Goal: Task Accomplishment & Management: Use online tool/utility

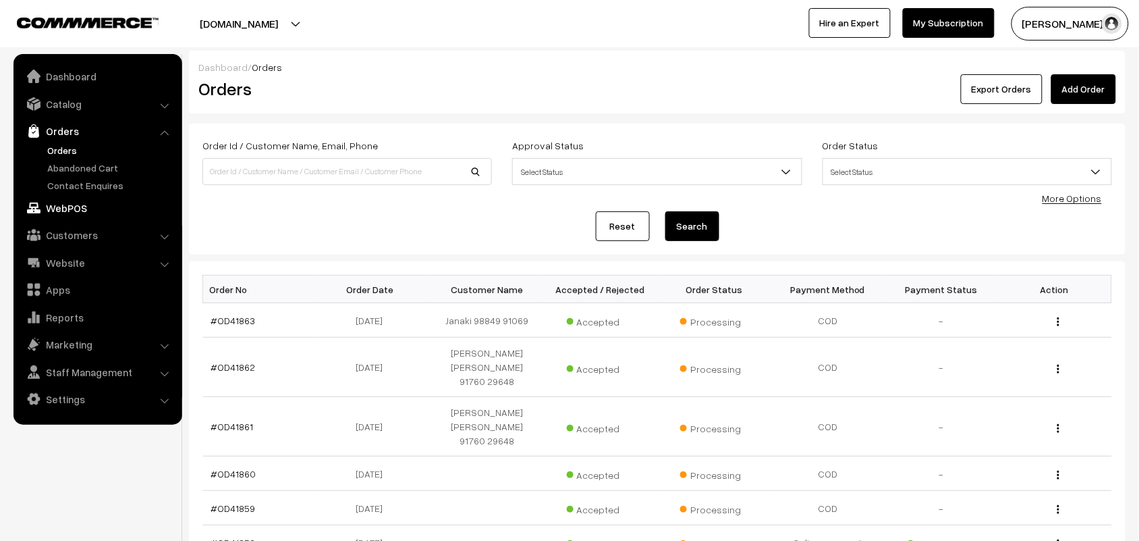
click at [82, 204] on link "WebPOS" at bounding box center [97, 208] width 161 height 24
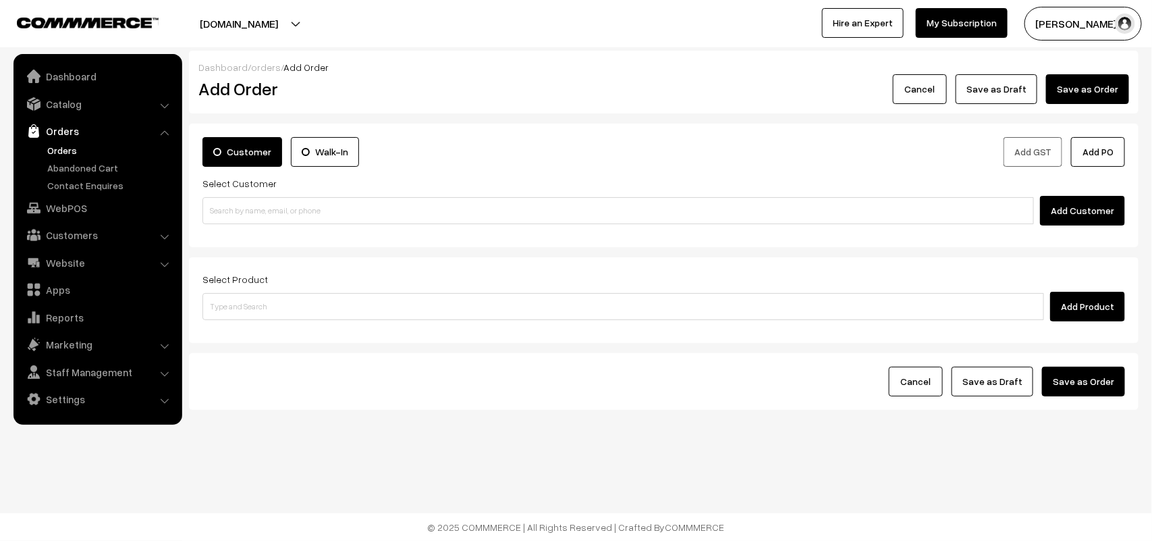
click at [283, 225] on div "Add Customer" at bounding box center [663, 211] width 923 height 30
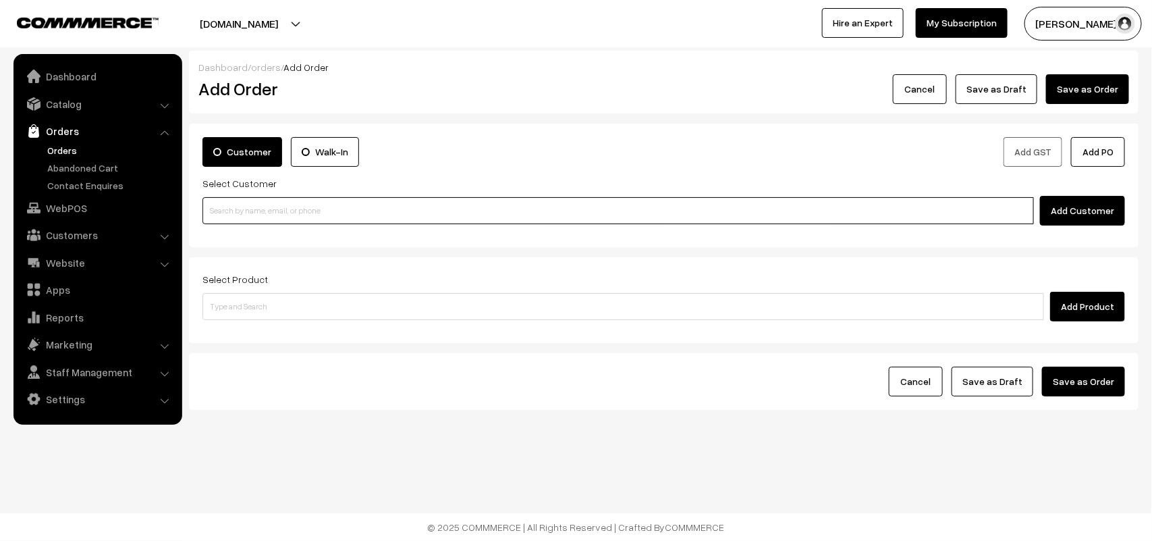
click at [265, 217] on input at bounding box center [618, 210] width 832 height 27
paste input "98401 40417"
click at [227, 205] on input "98401 40417" at bounding box center [618, 210] width 832 height 27
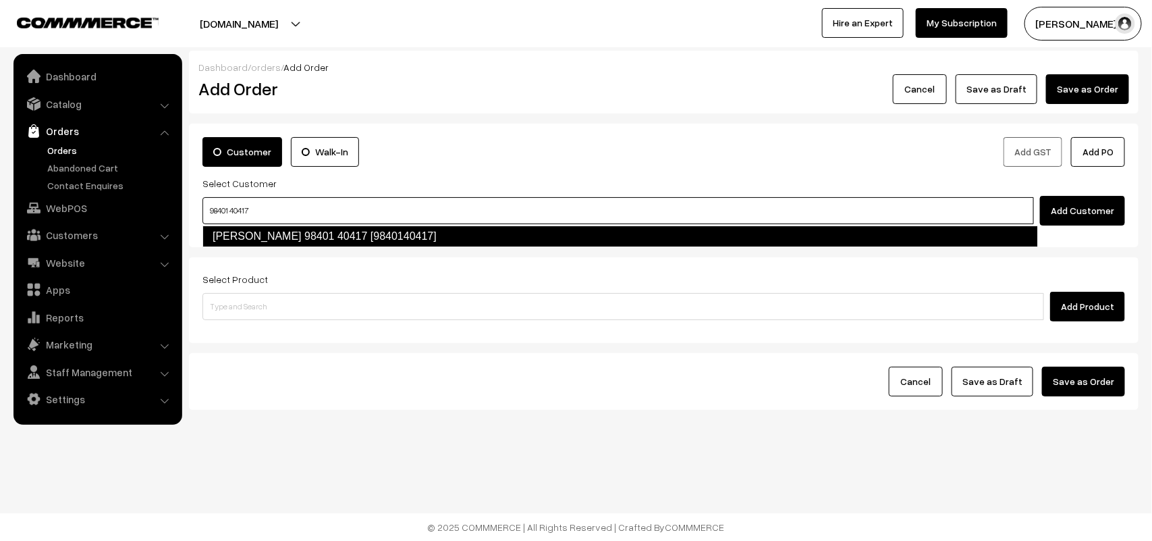
click at [234, 227] on link "[PERSON_NAME] 98401 40417 [9840140417]" at bounding box center [620, 236] width 836 height 22
type input "98401 40417"
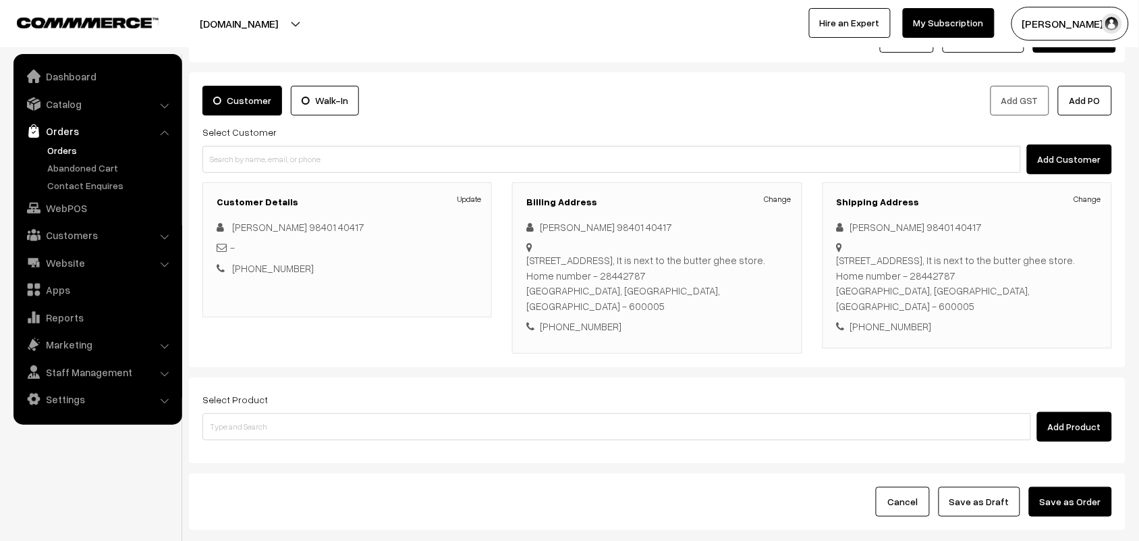
scroll to position [126, 0]
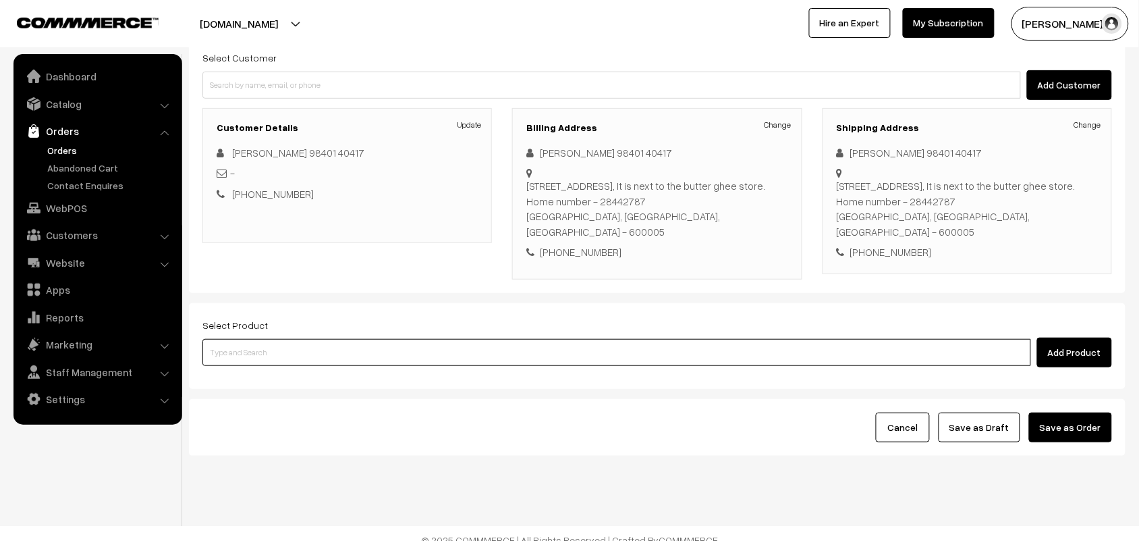
click at [291, 340] on input at bounding box center [616, 352] width 829 height 27
type input "ghee dosa"
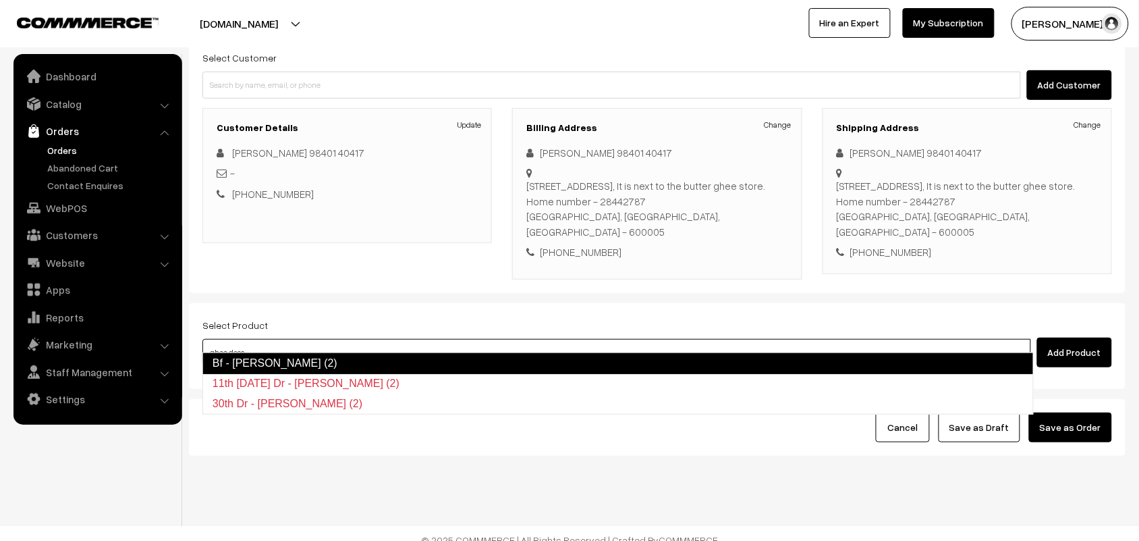
click at [275, 359] on link "Bf - [PERSON_NAME] (2)" at bounding box center [618, 363] width 832 height 22
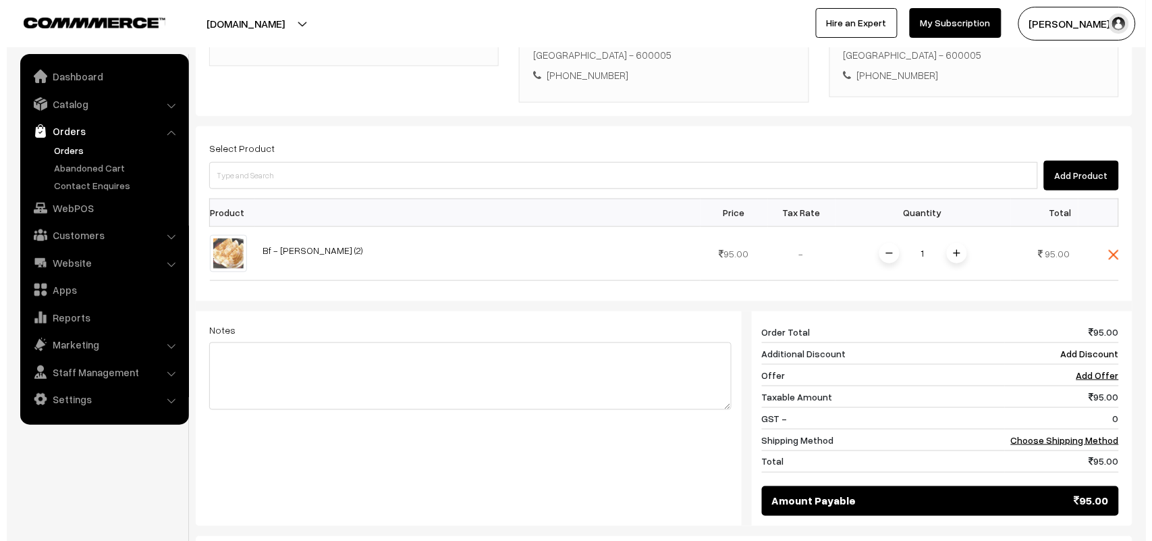
scroll to position [427, 0]
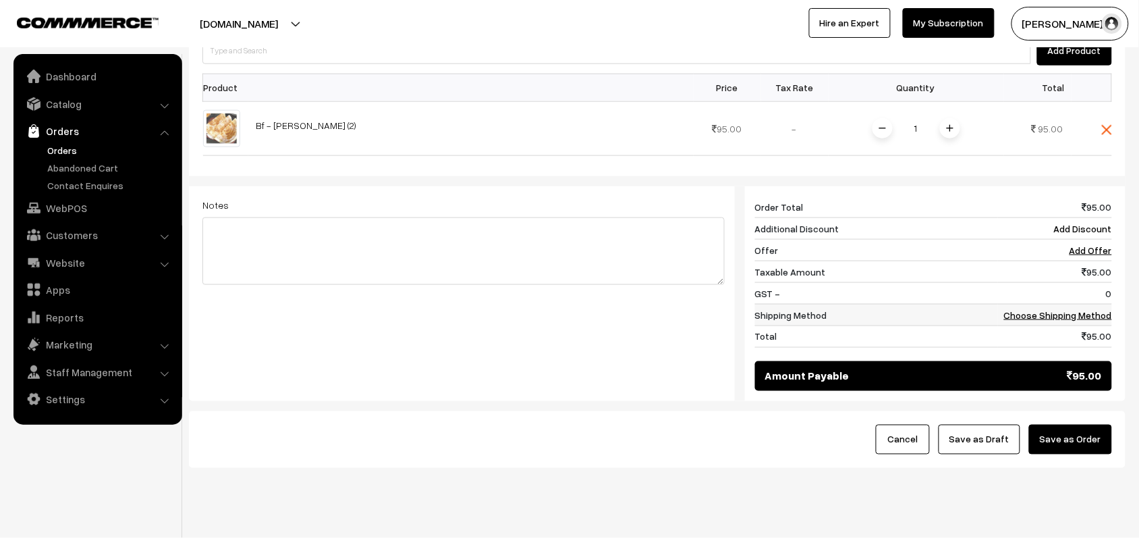
click at [1080, 309] on link "Choose Shipping Method" at bounding box center [1058, 314] width 108 height 11
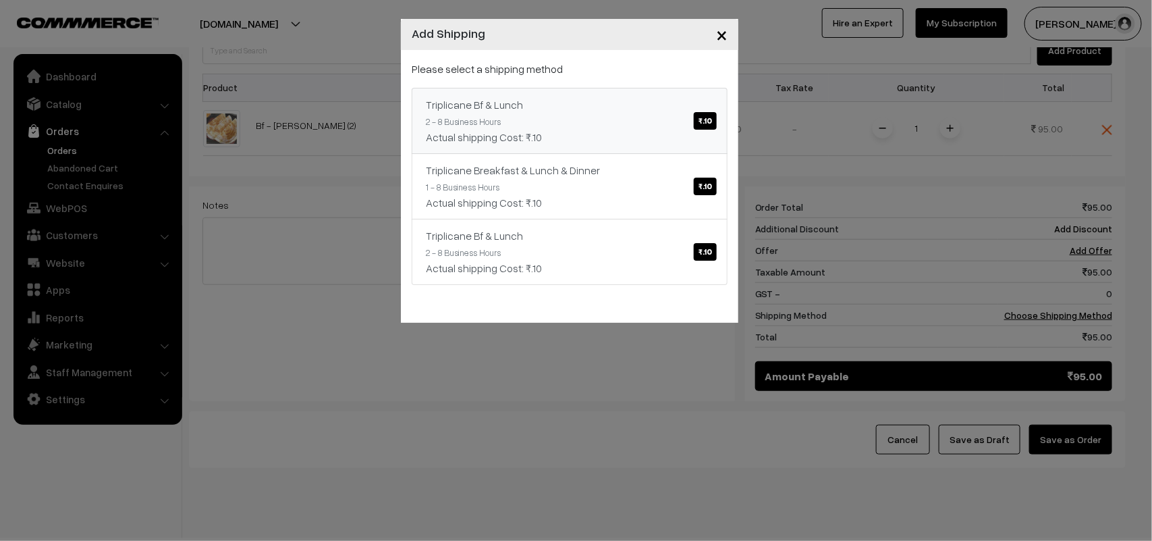
click at [635, 116] on link "Triplicane Bf & Lunch ₹.10 2 - 8 Business Hours Actual shipping Cost: ₹.10" at bounding box center [570, 121] width 316 height 66
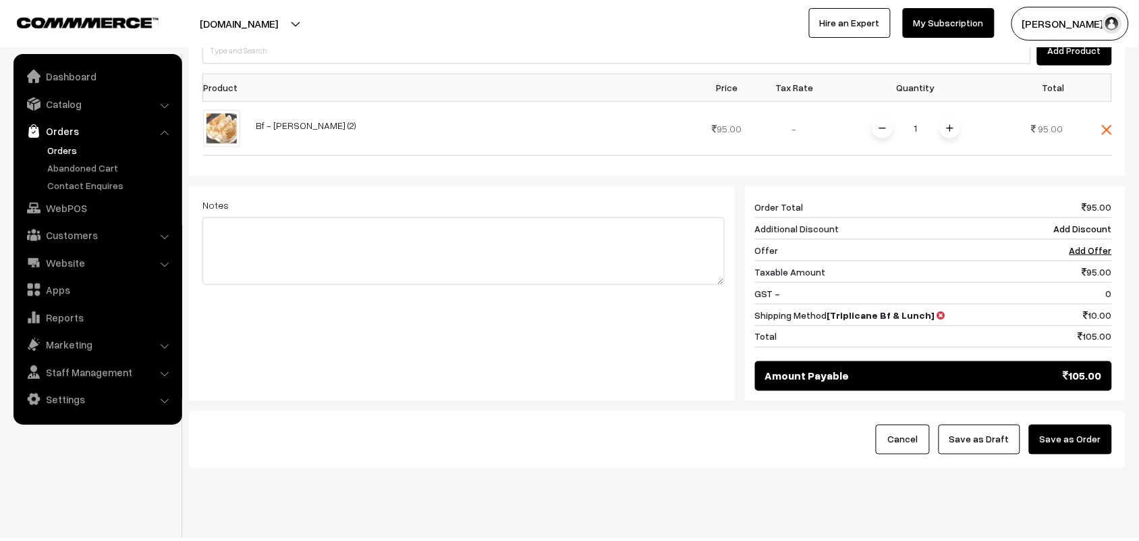
click at [1081, 429] on button "Save as Order" at bounding box center [1070, 440] width 83 height 30
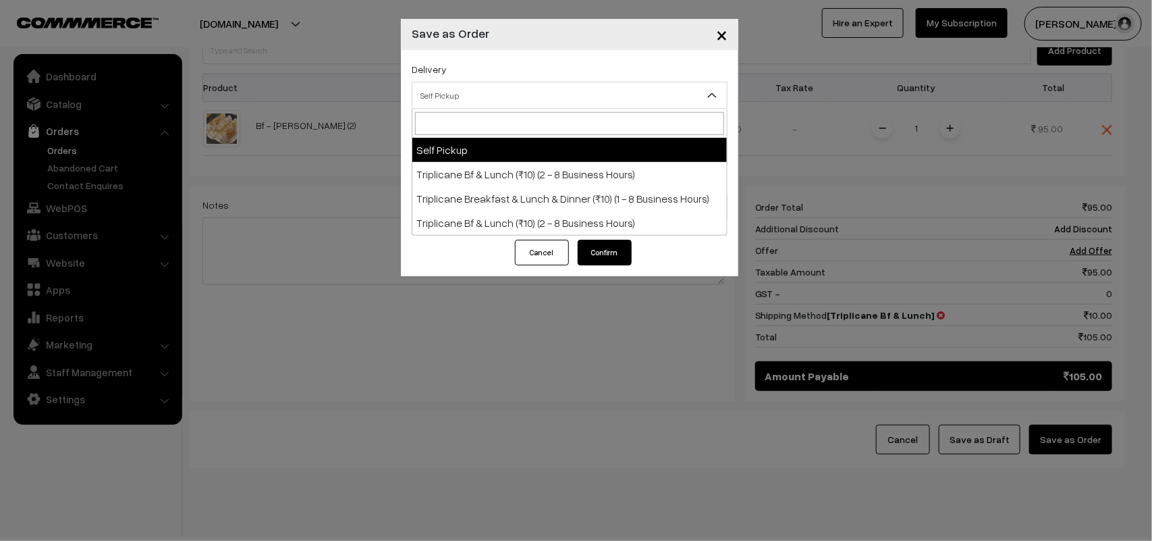
click at [446, 98] on span "Self Pickup" at bounding box center [569, 96] width 315 height 24
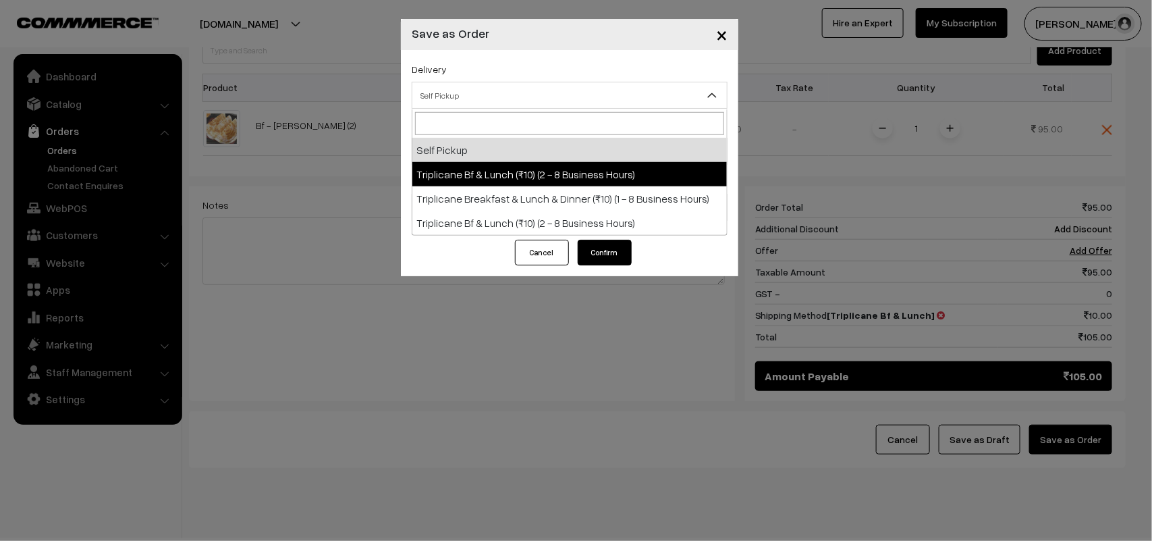
select select "TO1"
select select "3"
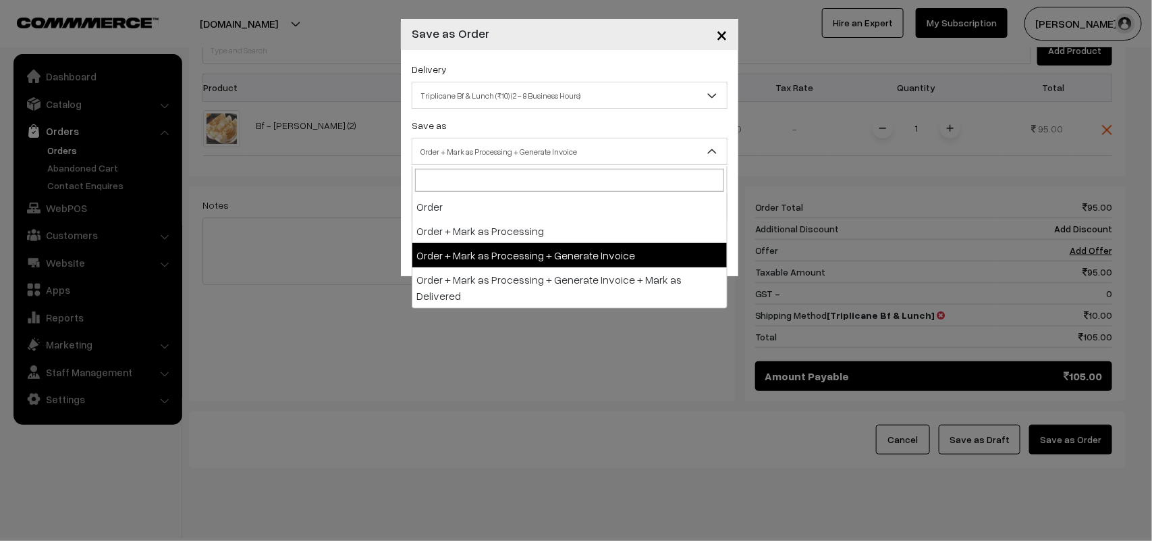
click at [501, 142] on span "Order + Mark as Processing + Generate Invoice" at bounding box center [569, 152] width 315 height 24
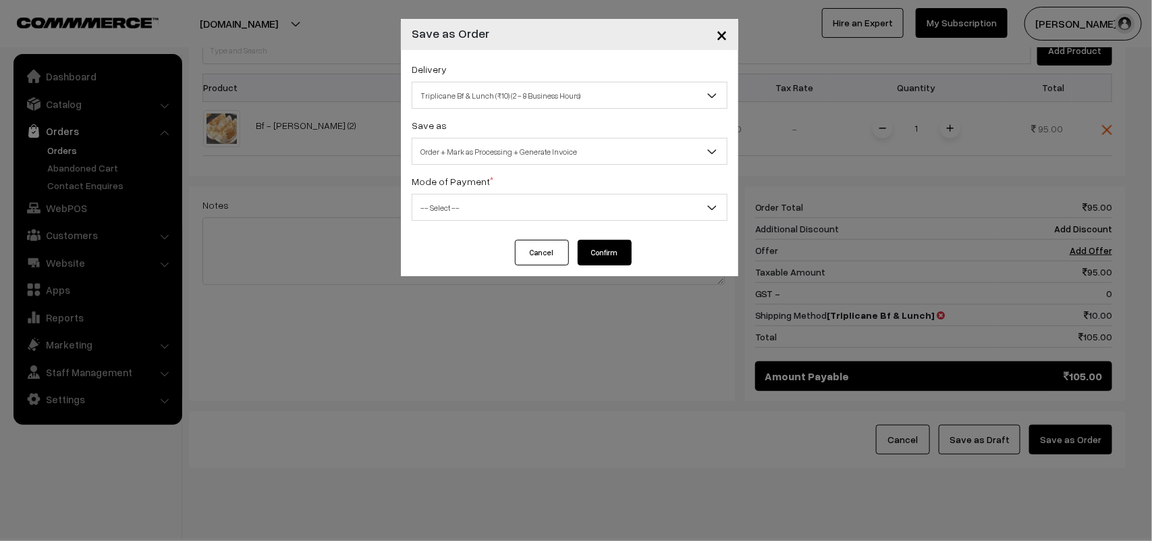
click at [454, 192] on div "Mode of Payment * -- Select -- COD Cash Cheque NEFT Online Payment DD Others --…" at bounding box center [570, 197] width 316 height 48
click at [458, 204] on span "-- Select --" at bounding box center [569, 208] width 315 height 24
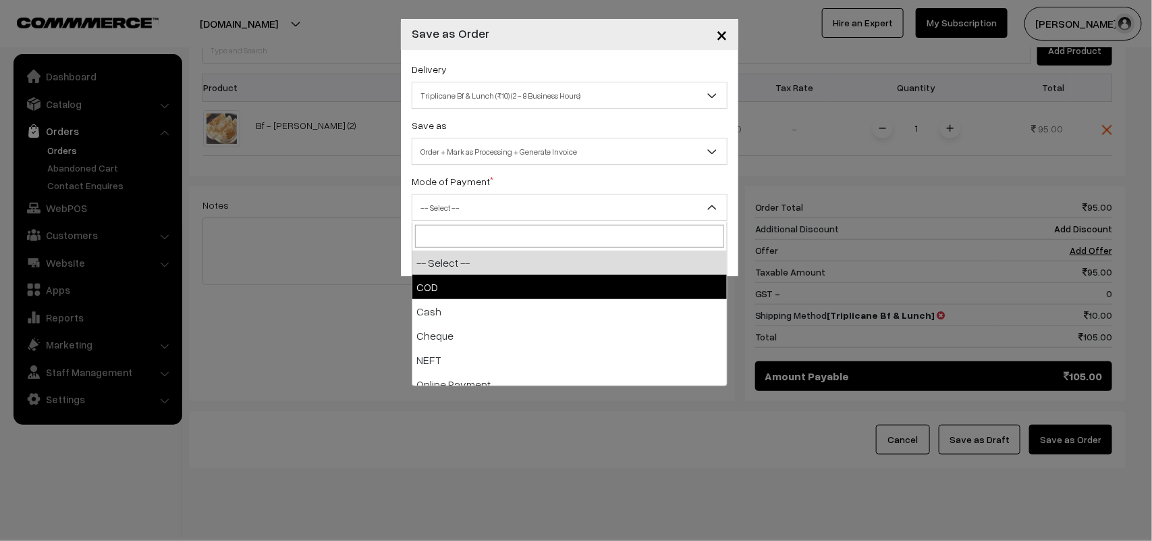
select select "1"
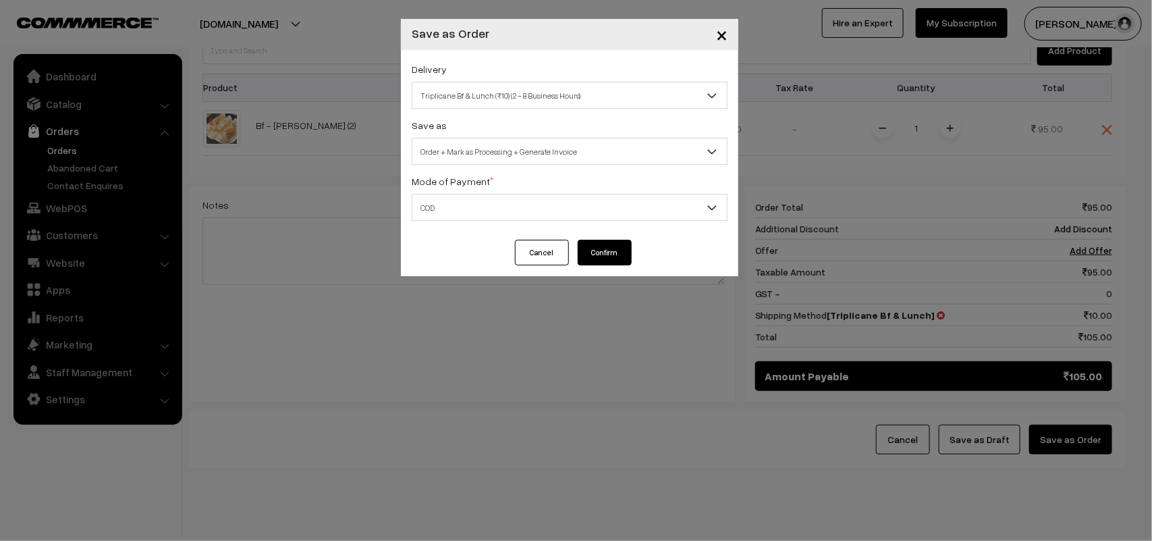
click at [598, 255] on button "Confirm" at bounding box center [605, 253] width 54 height 26
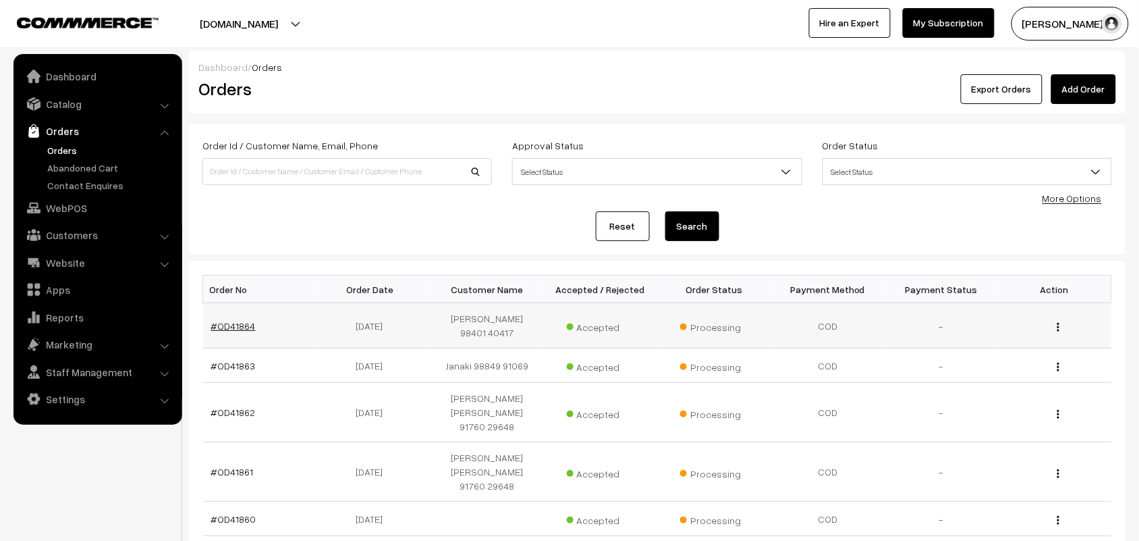
click at [226, 320] on link "#OD41864" at bounding box center [233, 325] width 45 height 11
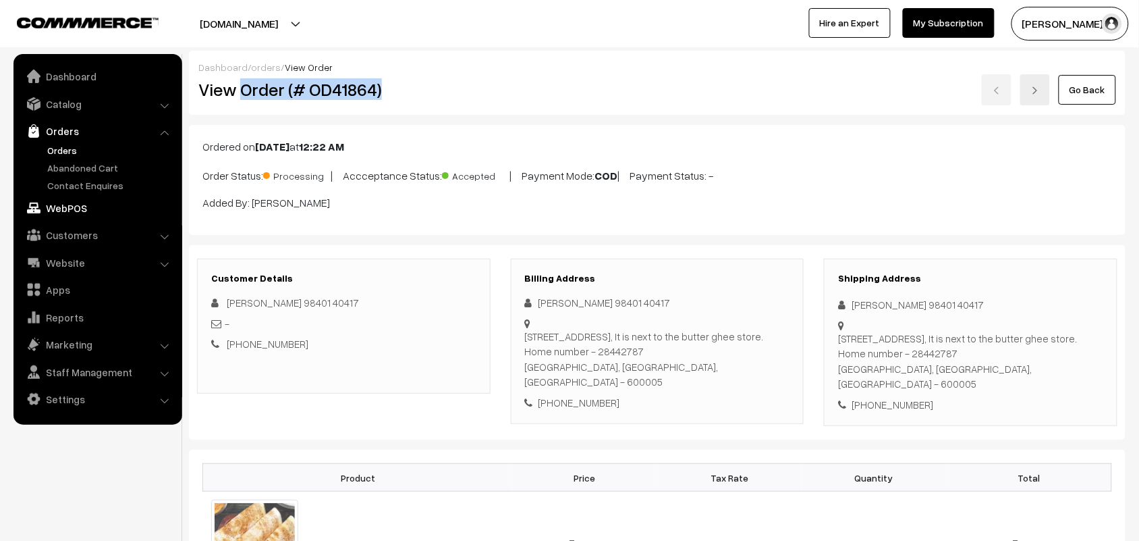
click at [83, 218] on link "WebPOS" at bounding box center [97, 208] width 161 height 24
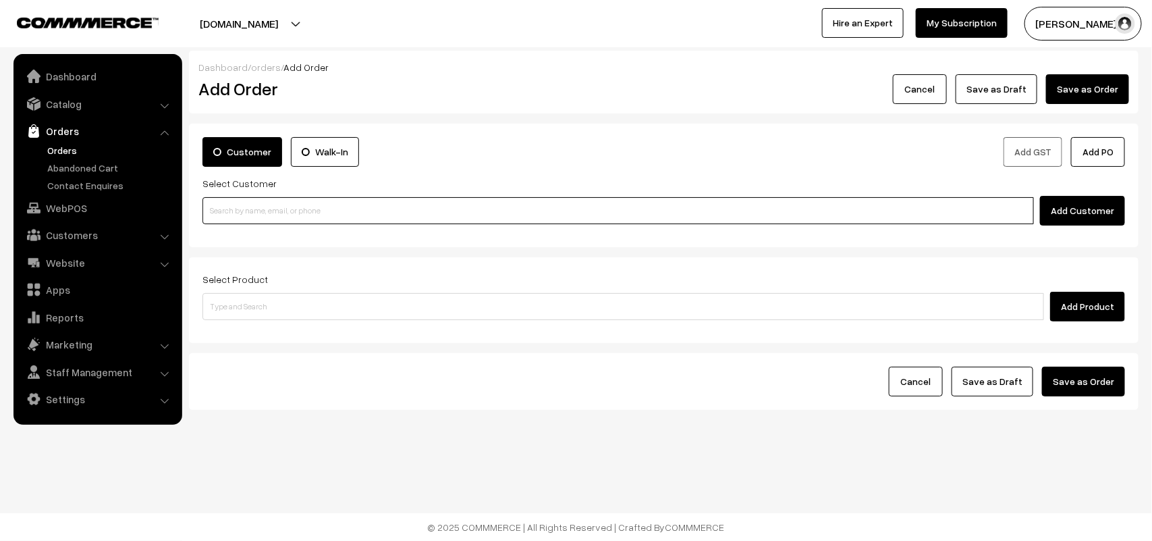
click at [284, 209] on input at bounding box center [618, 210] width 832 height 27
paste input "98401 40417"
click at [228, 202] on input "98401 40417" at bounding box center [618, 210] width 832 height 27
click at [231, 227] on link "Sugantha 98401 40417 [9840140417]" at bounding box center [620, 236] width 834 height 20
type input "98401 40417"
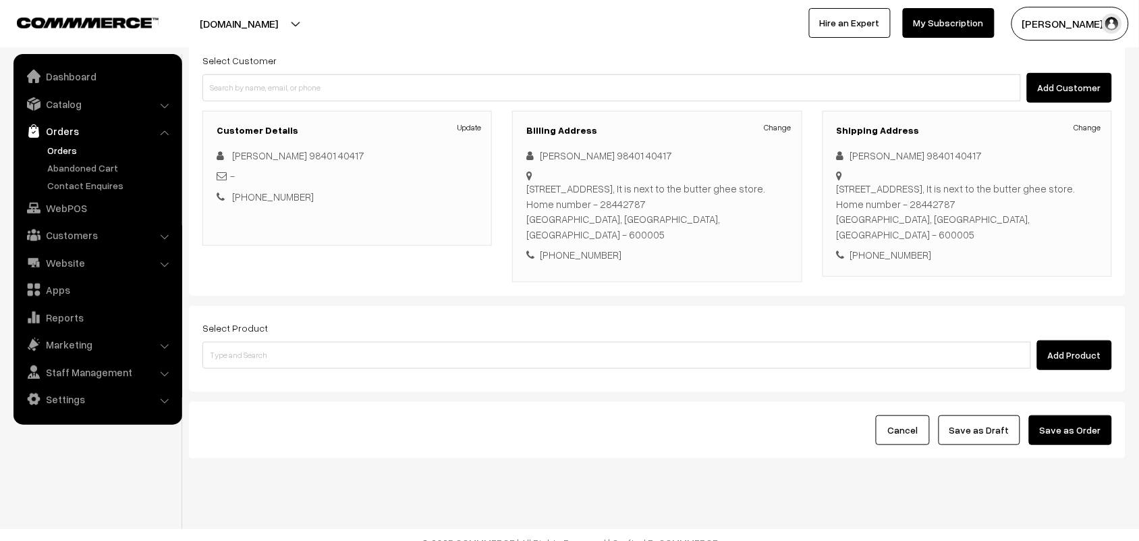
scroll to position [126, 0]
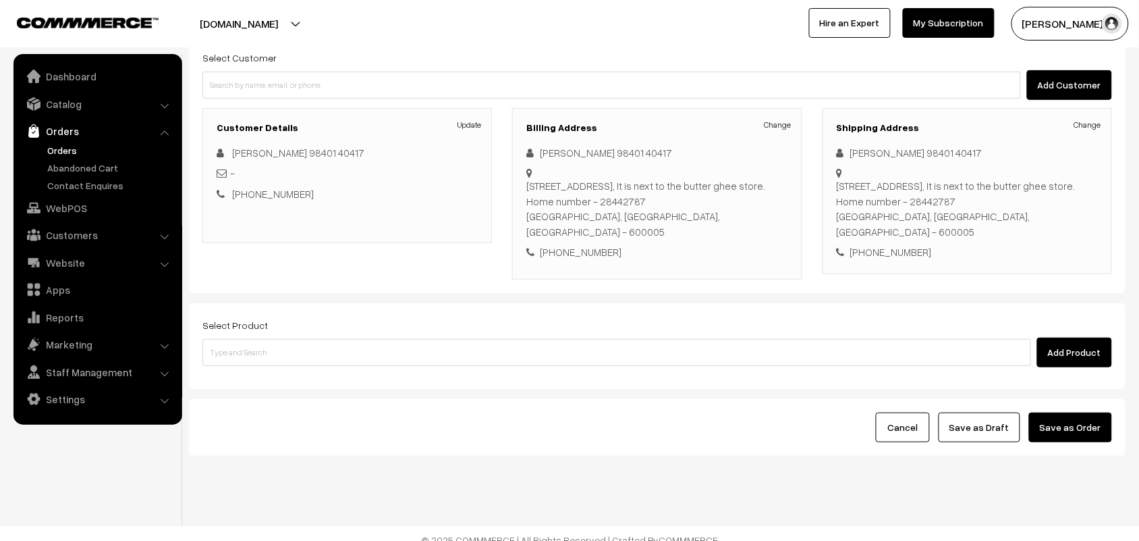
click at [240, 319] on div "Select Product Add Product" at bounding box center [657, 342] width 910 height 51
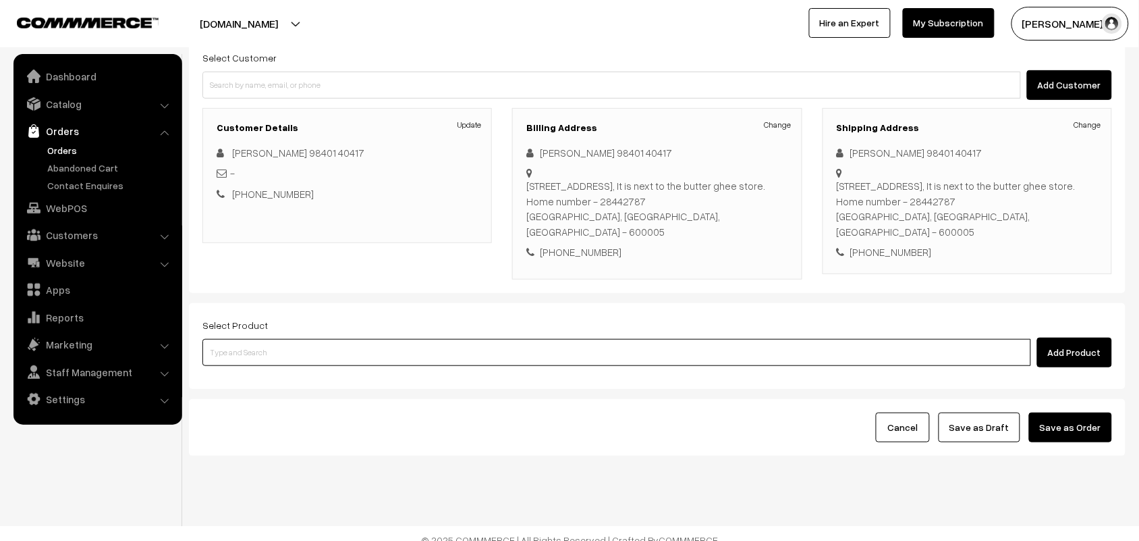
click at [240, 339] on input at bounding box center [616, 352] width 829 height 27
type input "kanchee"
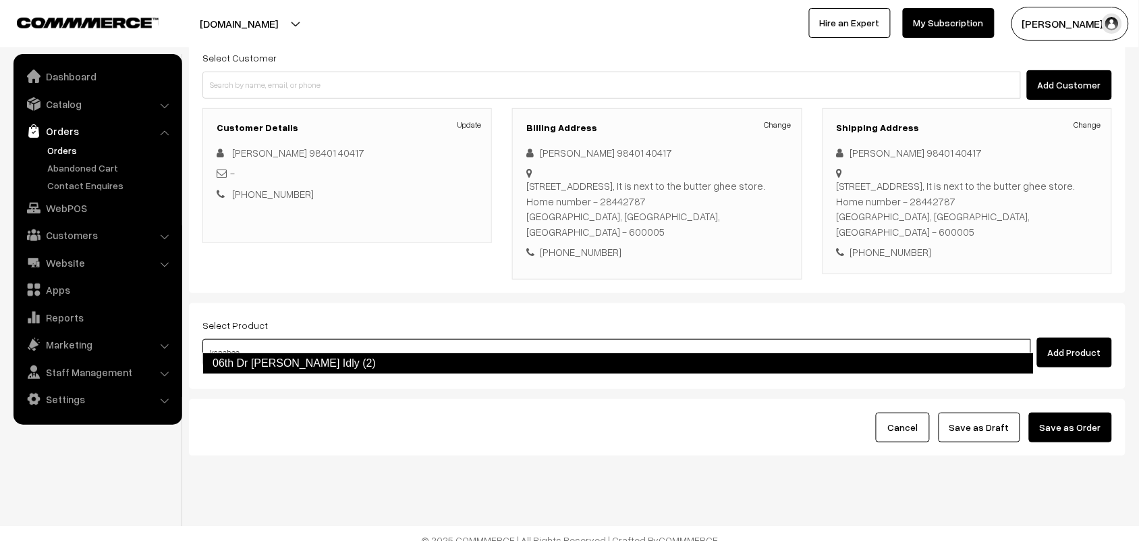
click at [250, 358] on link "06th Dr [PERSON_NAME] Idly (2)" at bounding box center [618, 363] width 832 height 22
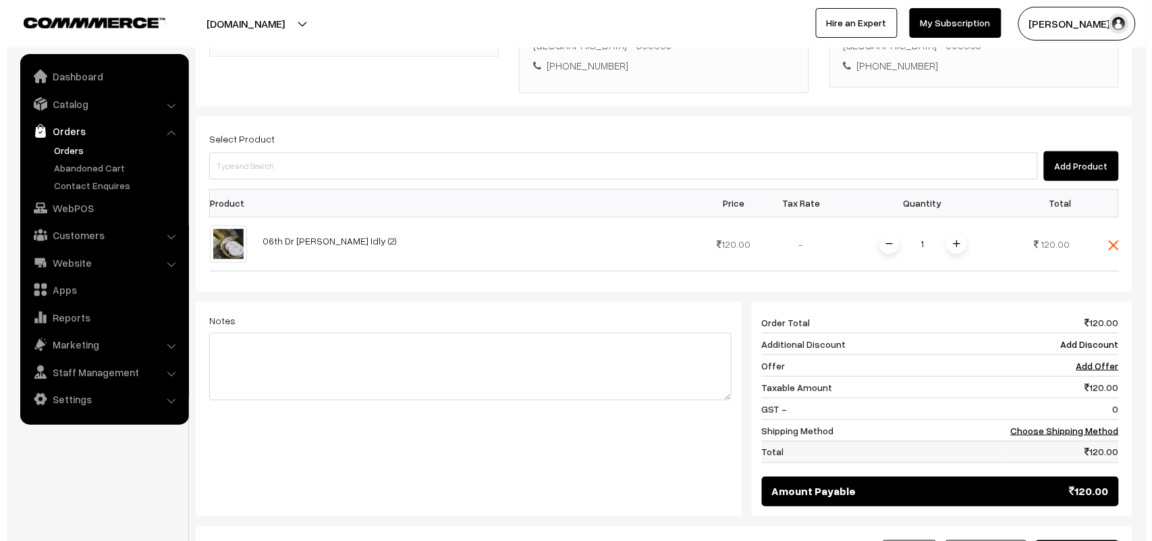
scroll to position [441, 0]
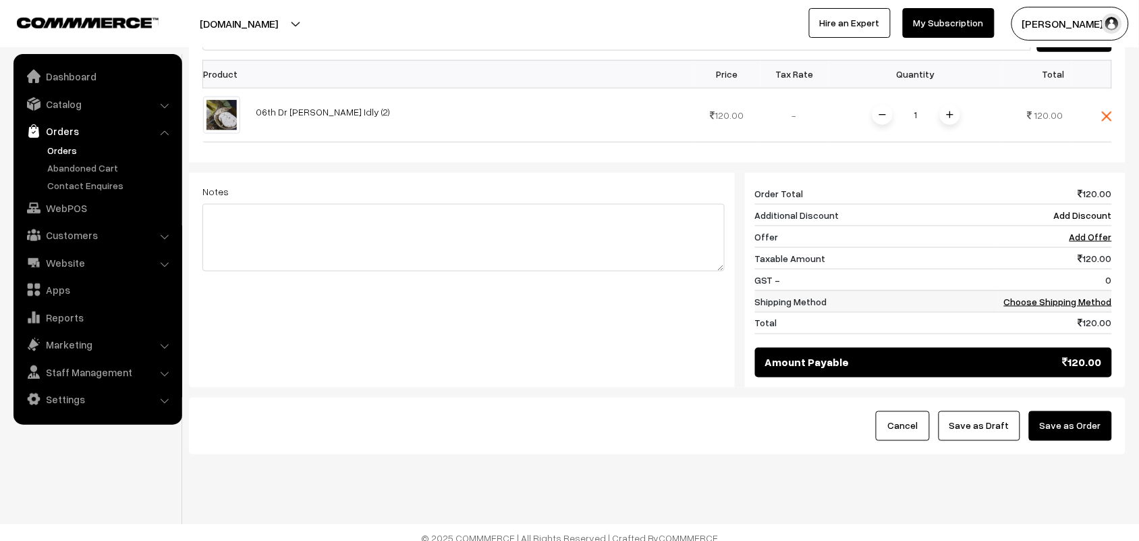
click at [1087, 296] on link "Choose Shipping Method" at bounding box center [1058, 301] width 108 height 11
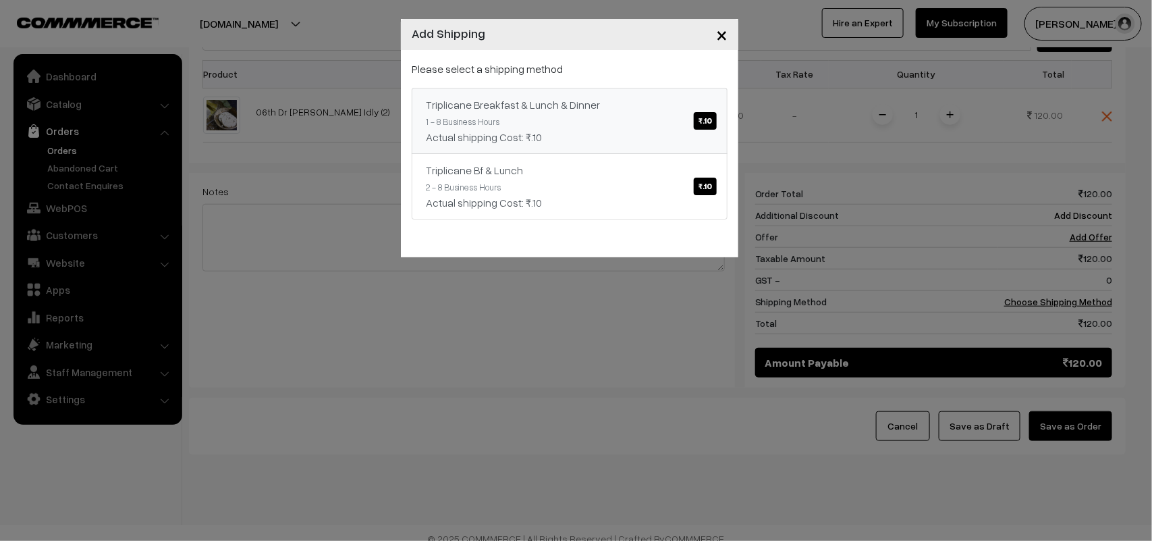
click at [666, 107] on div "Triplicane Breakfast & Lunch & Dinner ₹.10" at bounding box center [570, 105] width 288 height 16
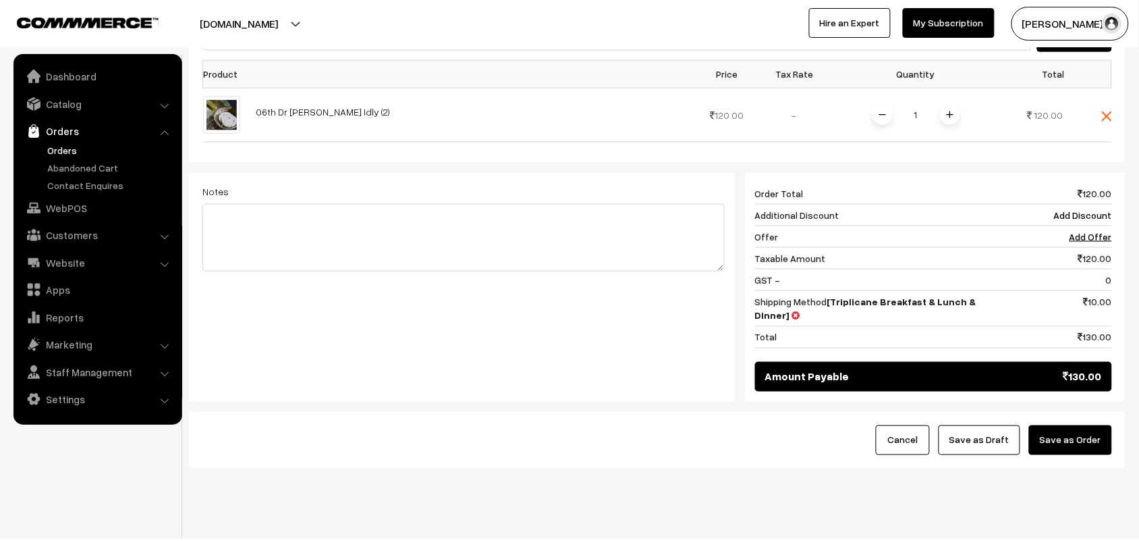
click at [1072, 427] on button "Save as Order" at bounding box center [1070, 440] width 83 height 30
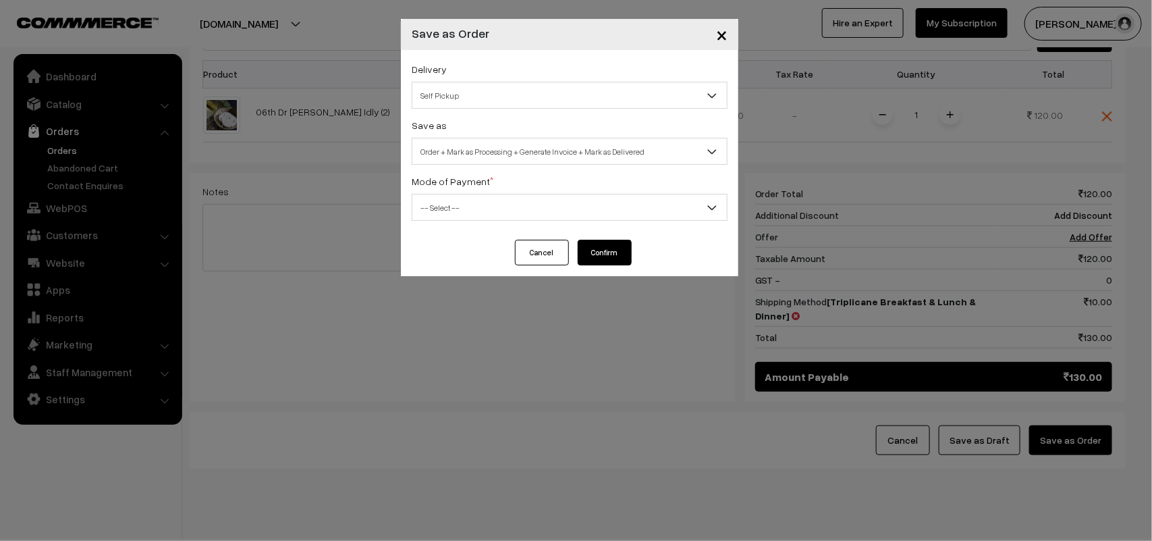
drag, startPoint x: 505, startPoint y: 80, endPoint x: 495, endPoint y: 105, distance: 26.9
click at [504, 81] on div "Delivery Self Pickup Triplicane Breakfast & Lunch & Dinner (₹10) (1 - 8 Busines…" at bounding box center [570, 85] width 316 height 48
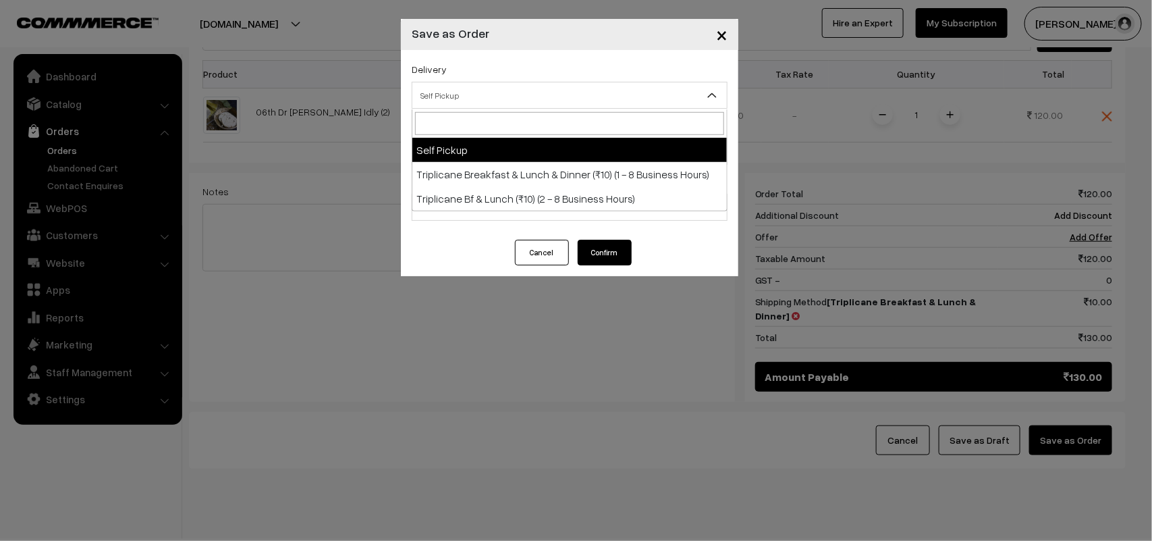
click at [484, 96] on span "Self Pickup" at bounding box center [569, 96] width 315 height 24
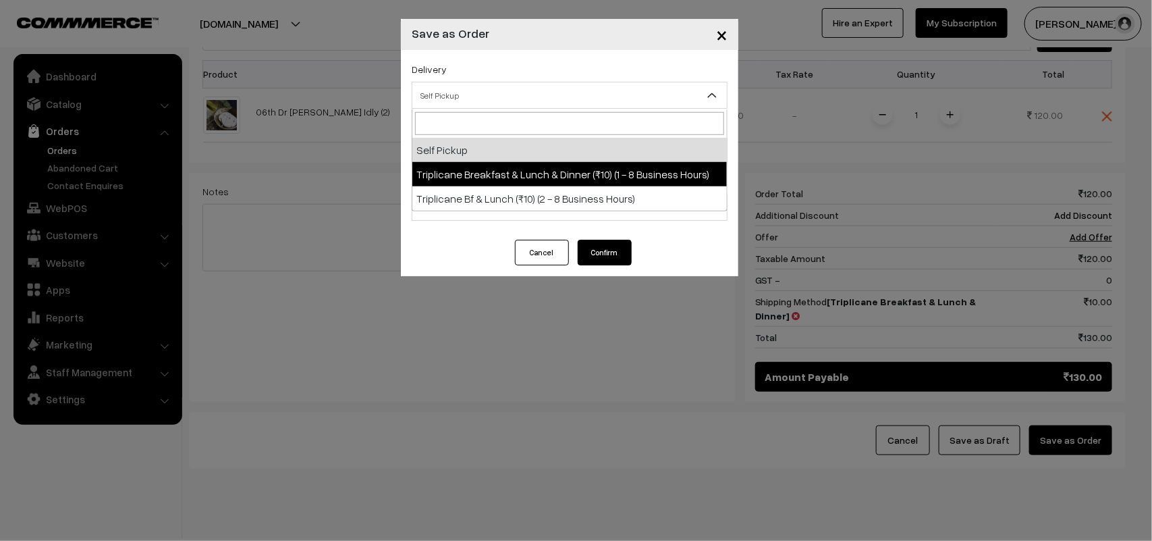
select select "TBL1"
select select "3"
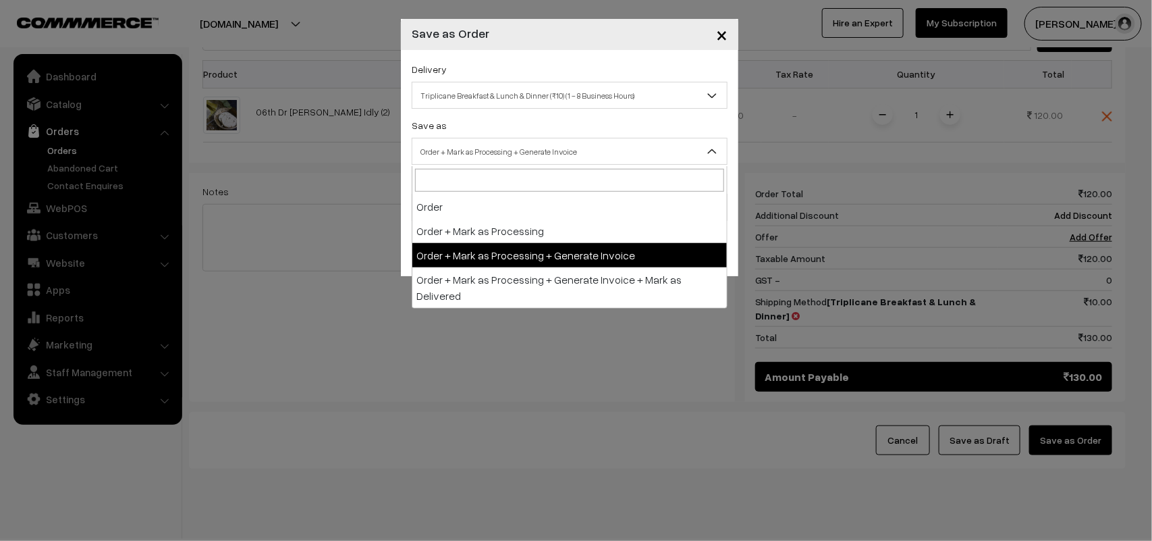
click at [517, 142] on span "Order + Mark as Processing + Generate Invoice" at bounding box center [569, 152] width 315 height 24
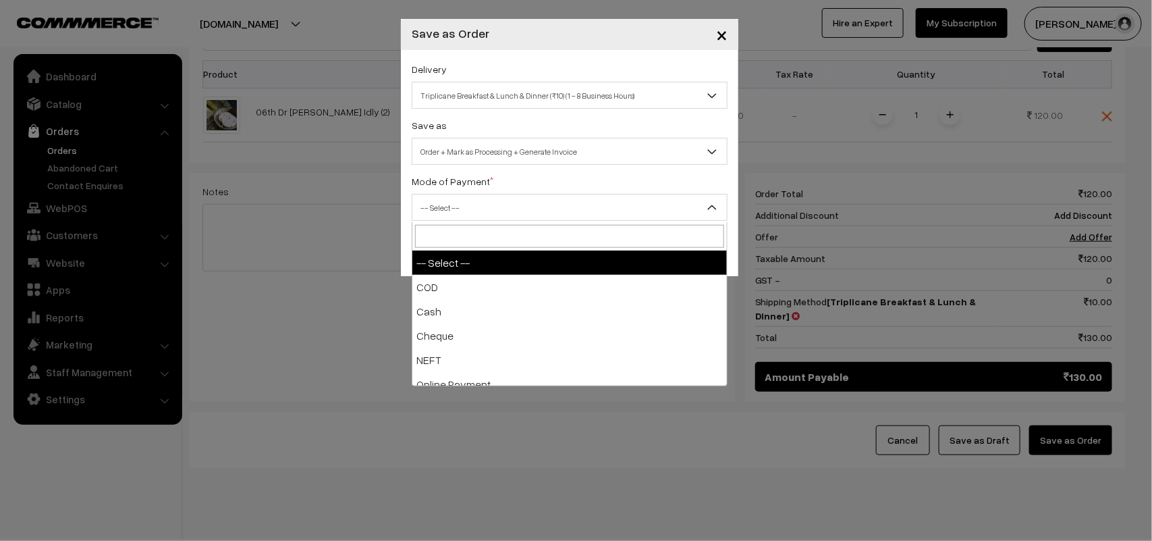
click at [466, 194] on span "-- Select --" at bounding box center [570, 207] width 316 height 27
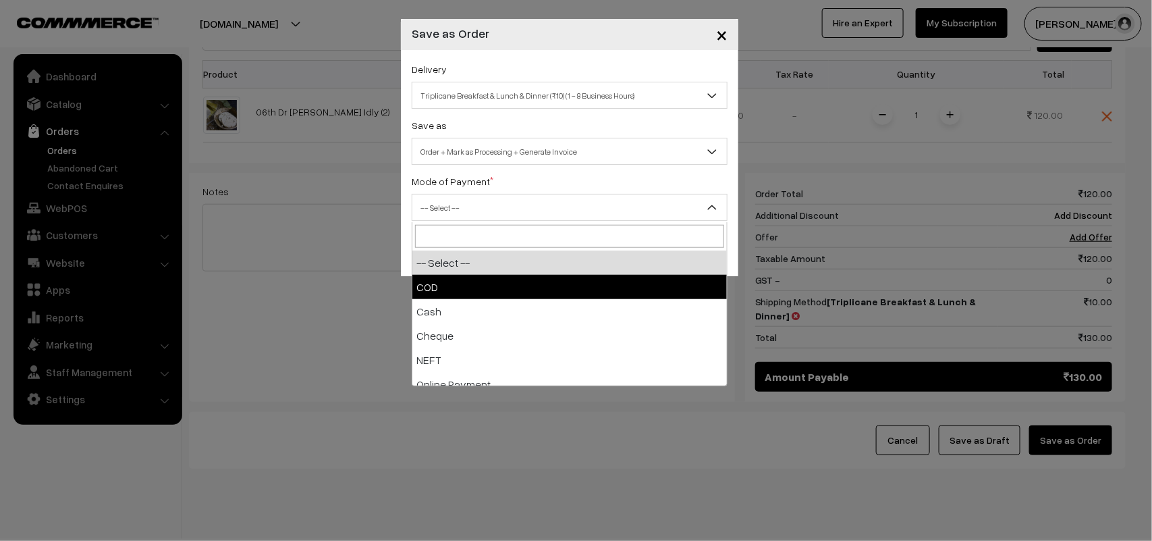
select select "1"
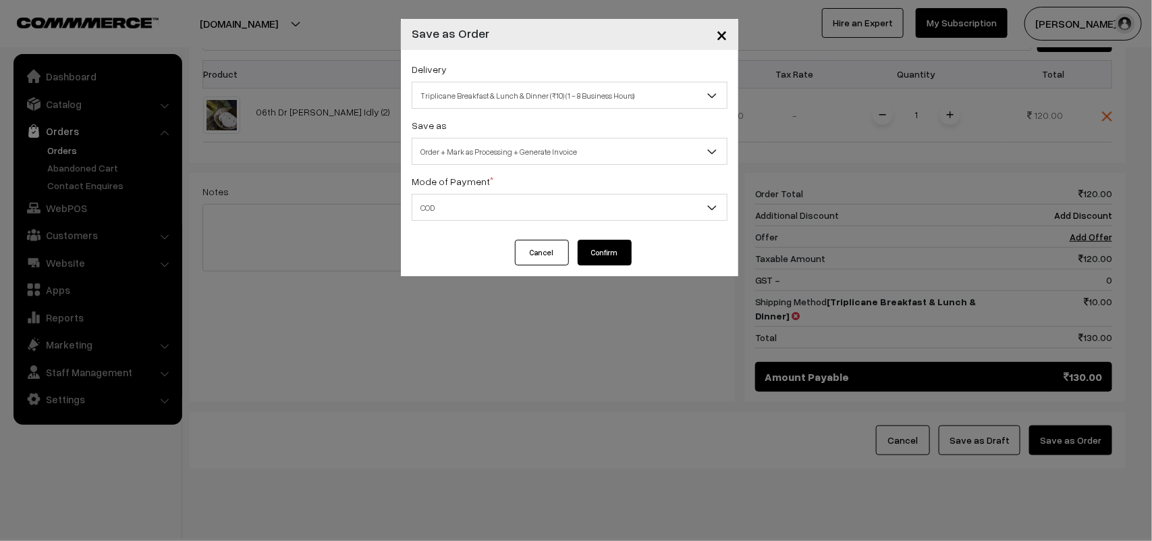
click at [622, 248] on button "Confirm" at bounding box center [605, 253] width 54 height 26
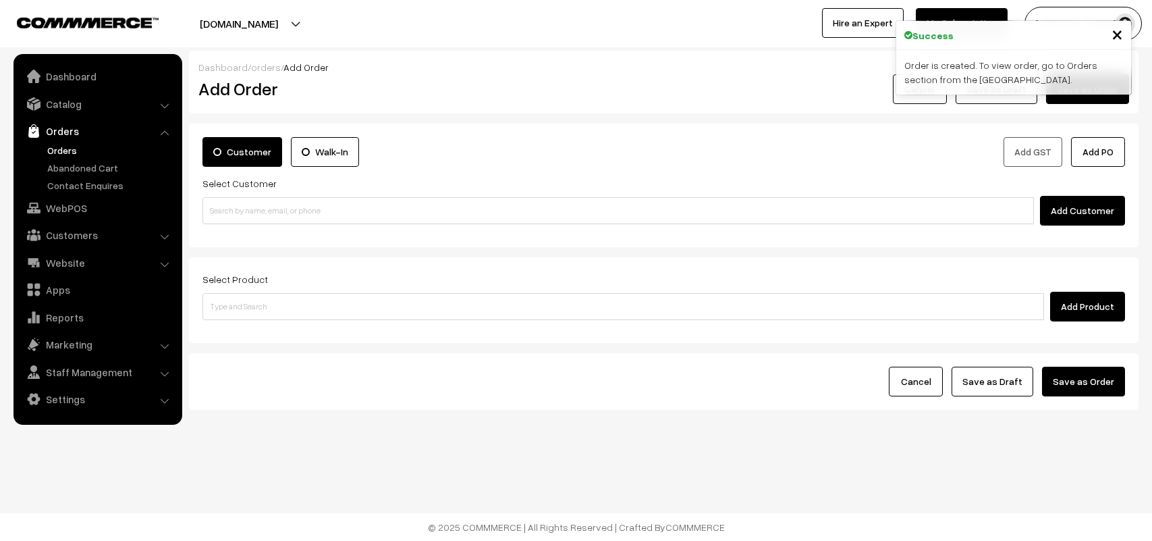
click at [54, 149] on link "Orders" at bounding box center [111, 150] width 134 height 14
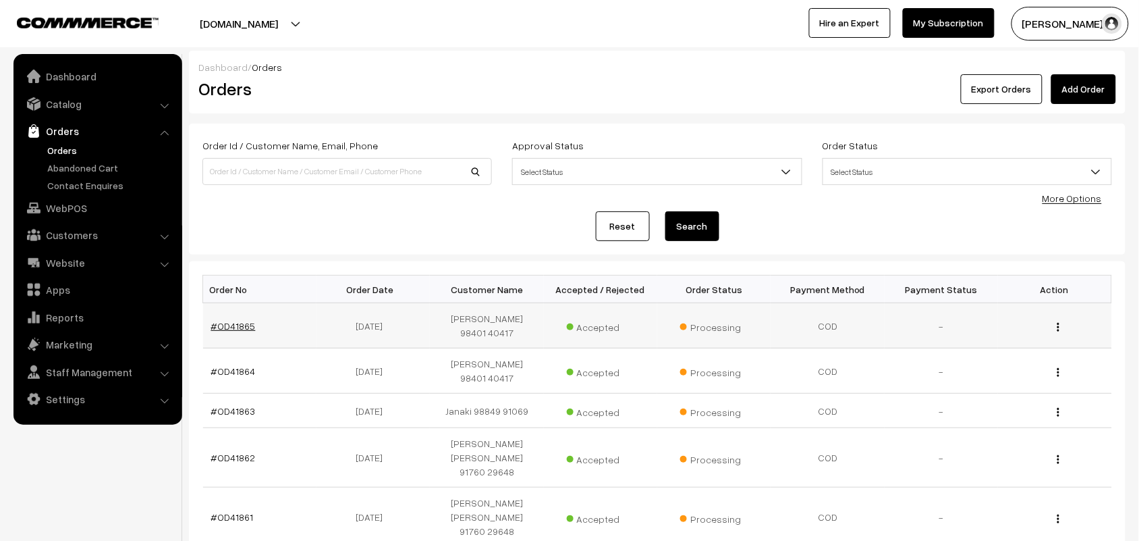
click at [230, 320] on link "#OD41865" at bounding box center [233, 325] width 45 height 11
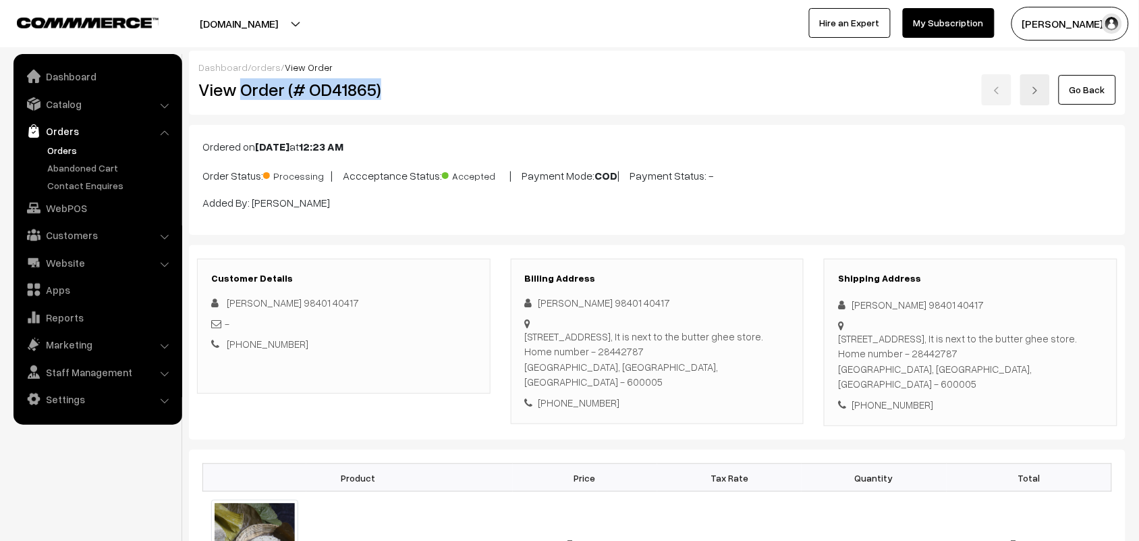
drag, startPoint x: 244, startPoint y: 82, endPoint x: 439, endPoint y: 97, distance: 195.6
click at [439, 97] on h2 "View Order (# OD41865)" at bounding box center [344, 89] width 292 height 21
copy h2 "Order (# OD41865)"
